Goal: Navigation & Orientation: Go to known website

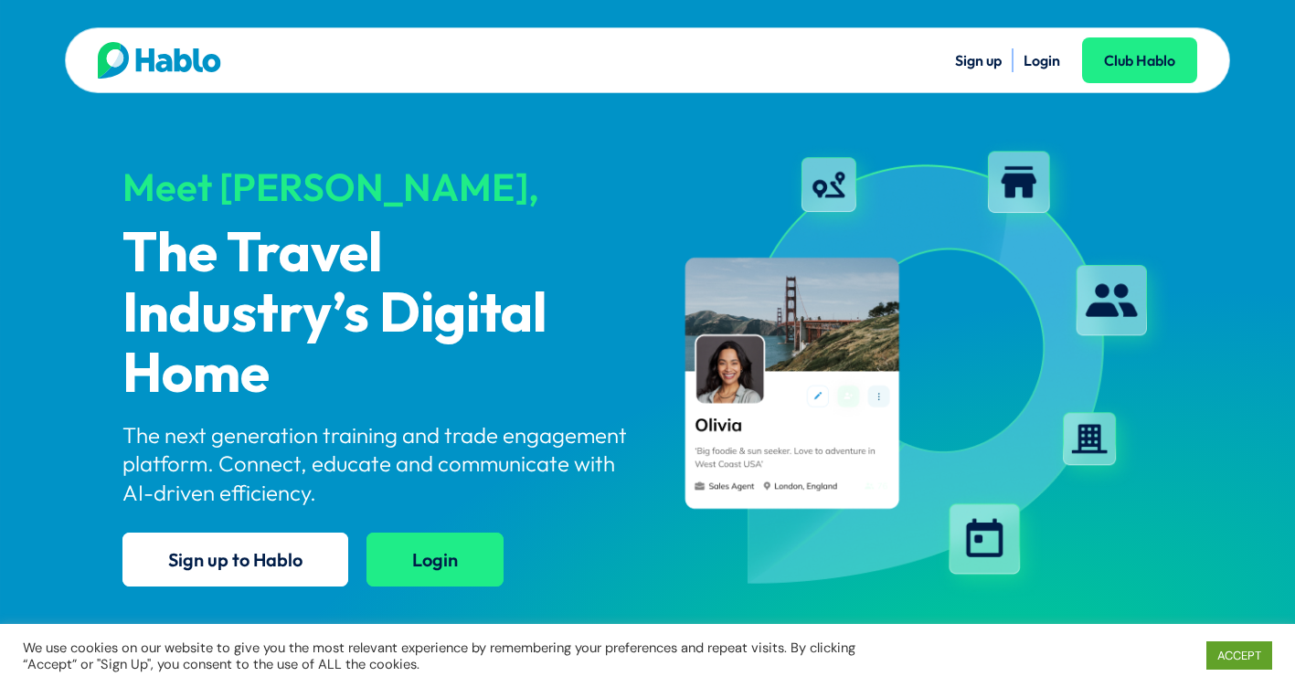
click at [451, 568] on link "Login" at bounding box center [434, 560] width 137 height 54
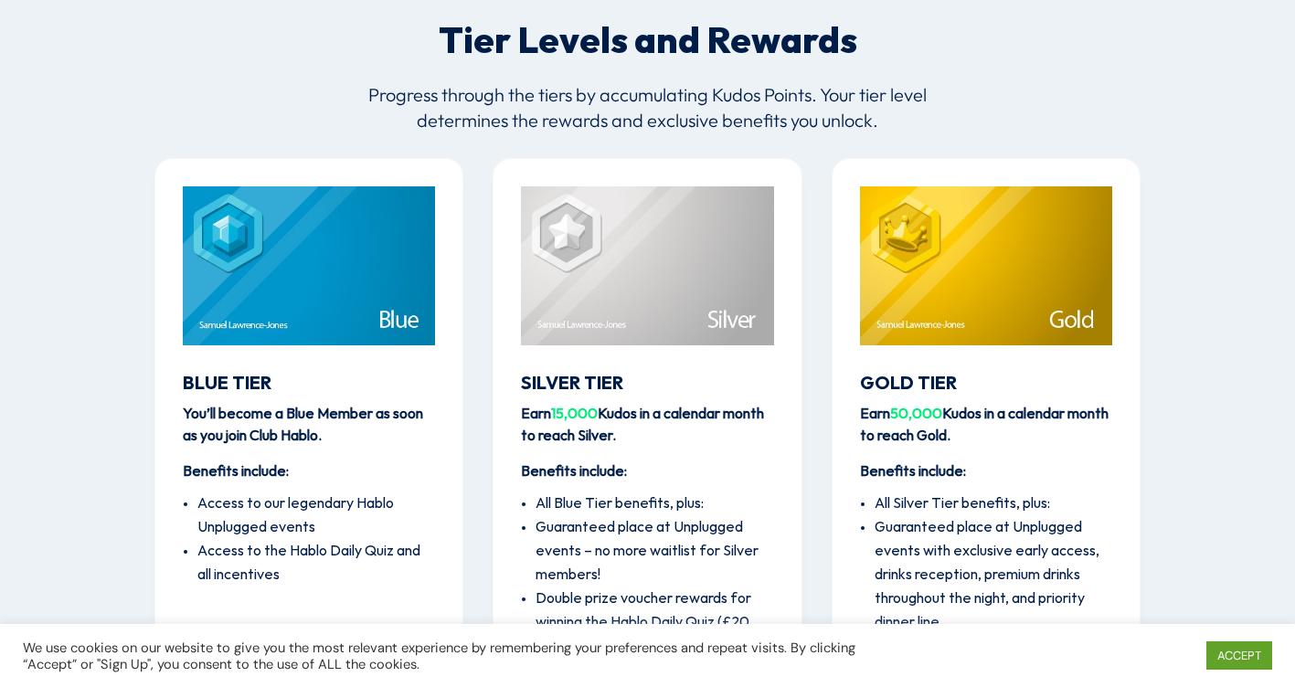
scroll to position [2174, 0]
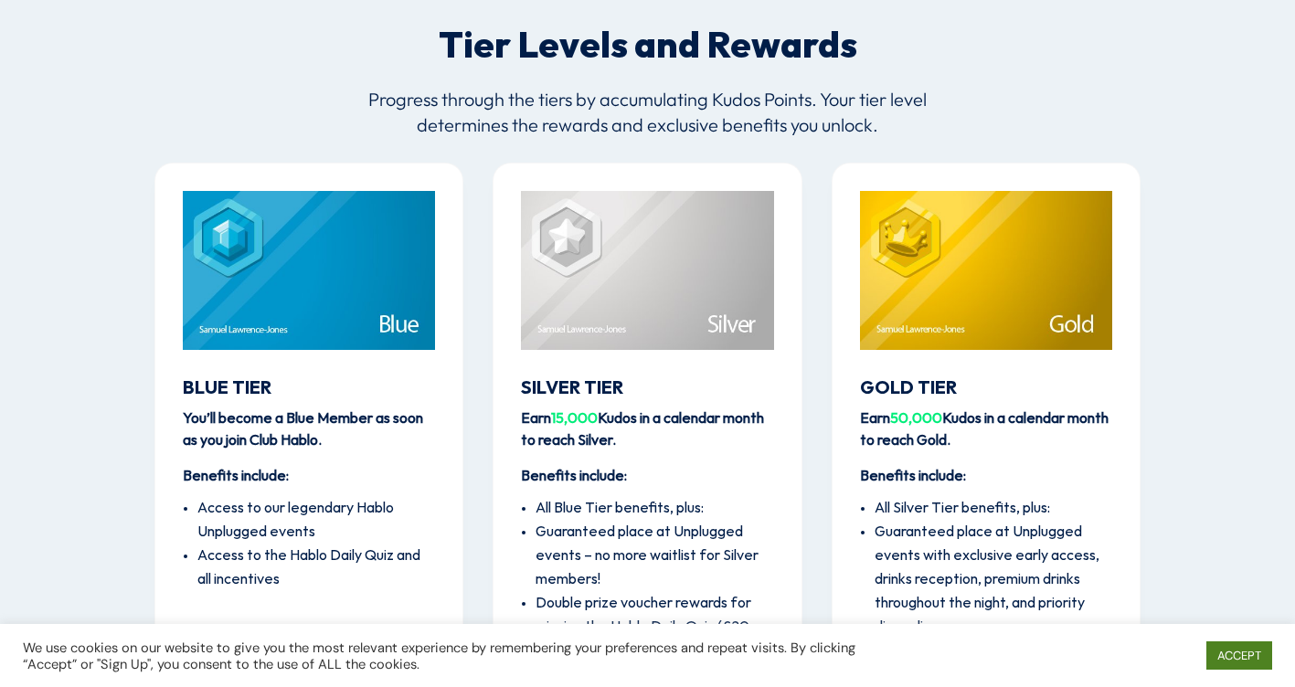
click at [1261, 660] on link "ACCEPT" at bounding box center [1239, 656] width 66 height 28
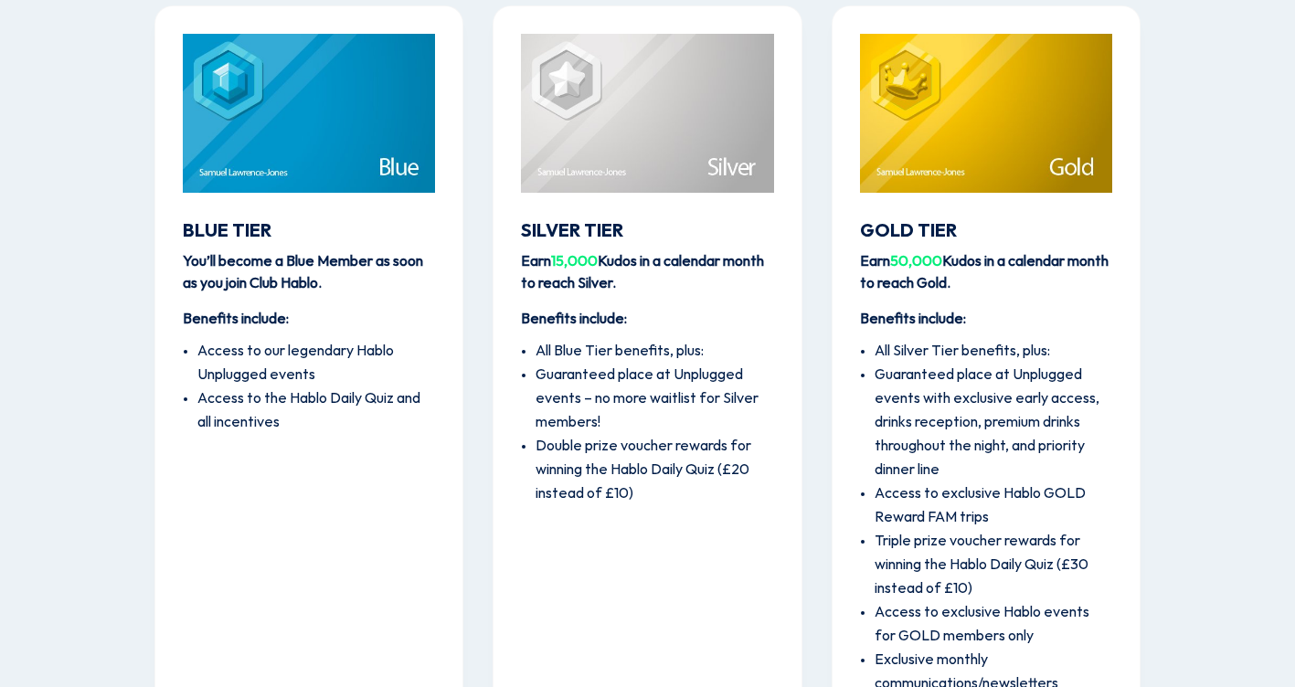
scroll to position [2379, 0]
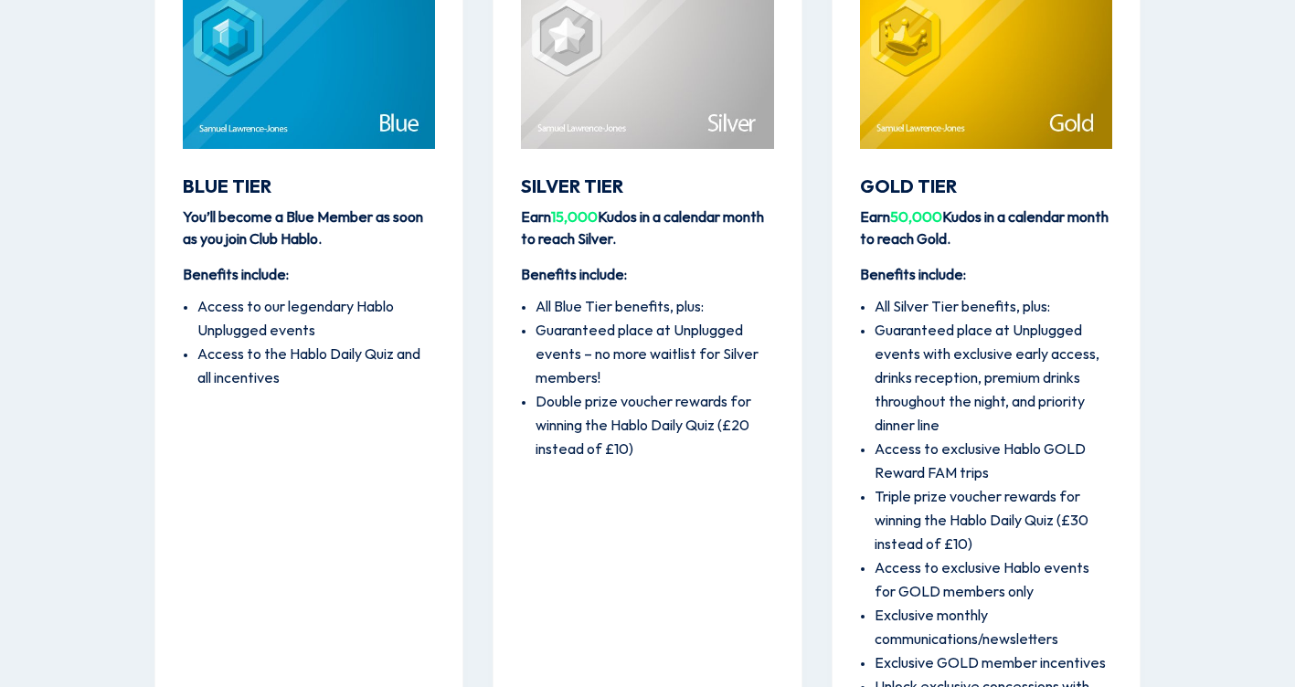
drag, startPoint x: 1185, startPoint y: 511, endPoint x: 1184, endPoint y: 557, distance: 45.7
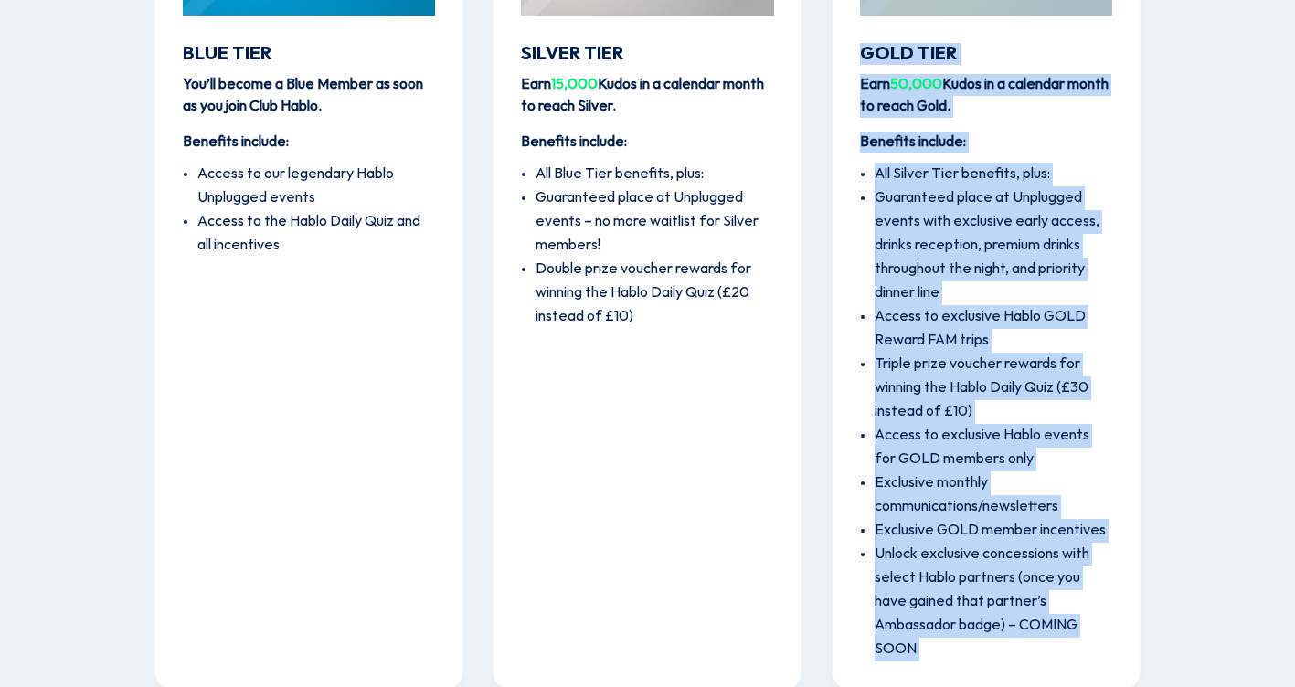
drag, startPoint x: 631, startPoint y: 454, endPoint x: 1090, endPoint y: 693, distance: 517.9
click at [1090, 686] on html "Sign up Login Watch a Demo Welcome to Club Hablo! Engage, Learn, Earn Unlock a …" at bounding box center [647, 569] width 1295 height 6156
